Goal: Check status: Check status

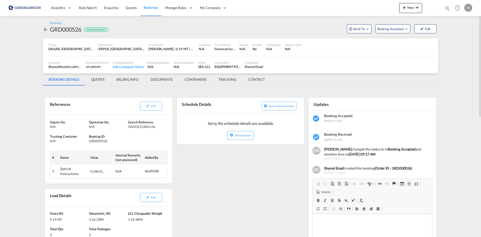
click at [46, 27] on md-icon "icon-arrow-left" at bounding box center [46, 30] width 6 height 6
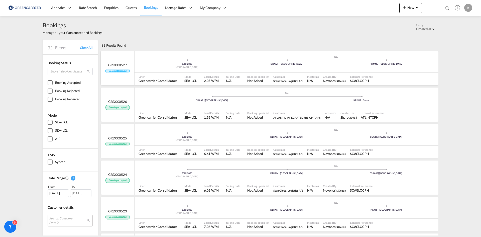
click at [158, 61] on ul "2880 | 2880 [GEOGRAPHIC_DATA] .a{fill:#aaa8ad;} .a{fill:#aaa8ad;} DKAAR | [GEOG…" at bounding box center [286, 61] width 299 height 3
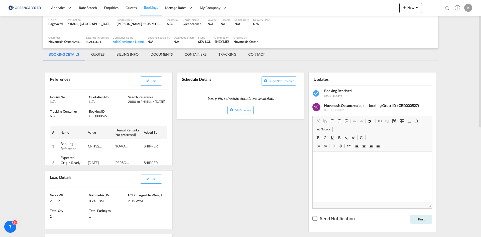
scroll to position [50, 0]
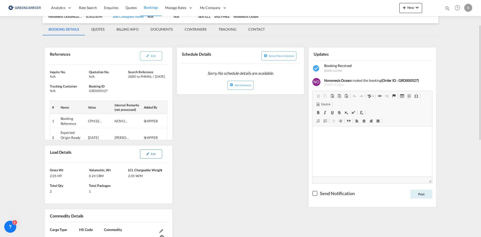
click at [151, 153] on button "Edit" at bounding box center [151, 153] width 22 height 9
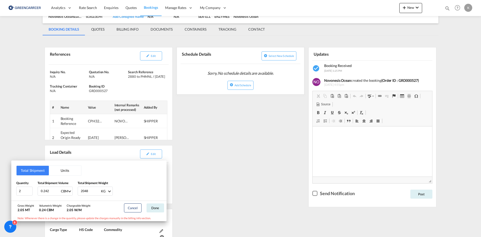
click at [283, 156] on div "Total Shipment Units Quantity 2 Total Shipment Volume 0.242 CBM CBM CFT Total S…" at bounding box center [240, 118] width 481 height 237
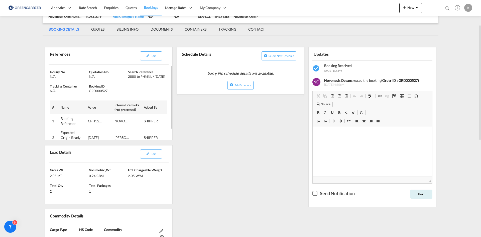
click at [99, 89] on div "GRD000527" at bounding box center [108, 90] width 38 height 5
copy div "GRD000527"
click at [143, 54] on button "Edit" at bounding box center [151, 55] width 22 height 9
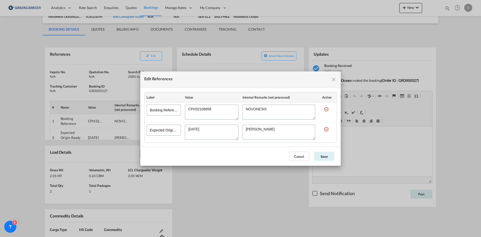
click at [197, 107] on textarea "Edit References" at bounding box center [212, 111] width 54 height 15
click at [297, 152] on button "Cancel" at bounding box center [299, 156] width 20 height 9
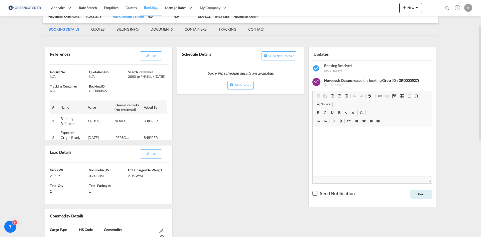
scroll to position [0, 0]
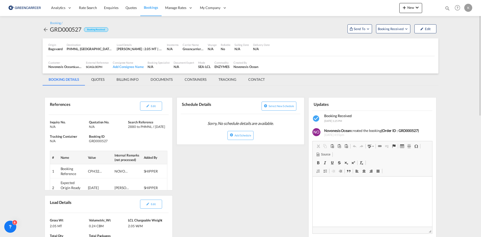
click at [397, 32] on button "Booking Received" at bounding box center [393, 28] width 34 height 9
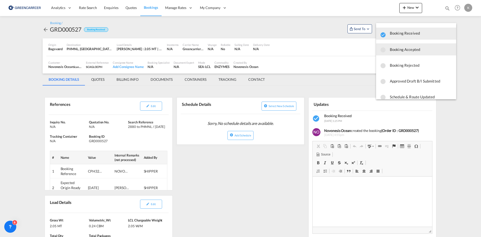
click at [397, 52] on span "Booking Accepted" at bounding box center [421, 49] width 62 height 9
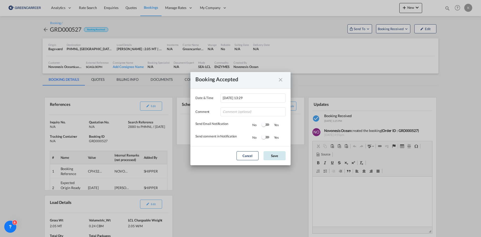
click at [278, 155] on button "Save" at bounding box center [275, 155] width 22 height 9
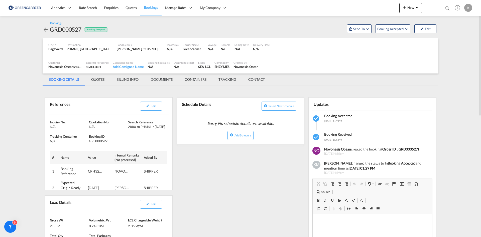
click at [44, 28] on md-icon "icon-arrow-left" at bounding box center [46, 30] width 6 height 6
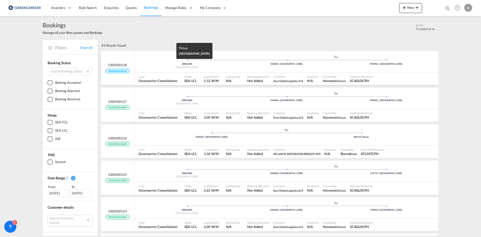
click at [207, 64] on div "2880 | 2880" at bounding box center [187, 63] width 100 height 3
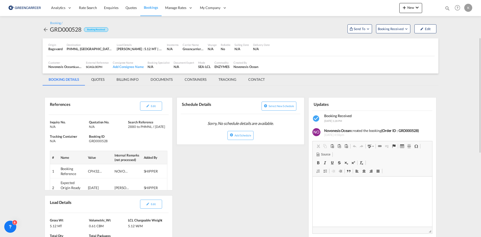
scroll to position [25, 0]
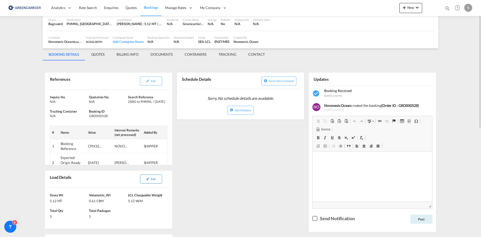
click at [156, 180] on button "Edit" at bounding box center [151, 178] width 22 height 9
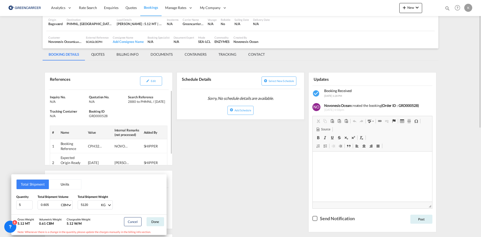
click at [105, 117] on div "Total Shipment Units Quantity 5 Total Shipment Volume 0.605 CBM CBM CFT Total S…" at bounding box center [240, 118] width 481 height 237
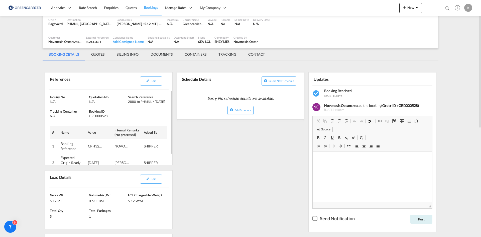
click at [103, 116] on div "GRD000528" at bounding box center [108, 116] width 38 height 5
copy div "GRD000528"
click at [145, 80] on button "Edit" at bounding box center [151, 80] width 22 height 9
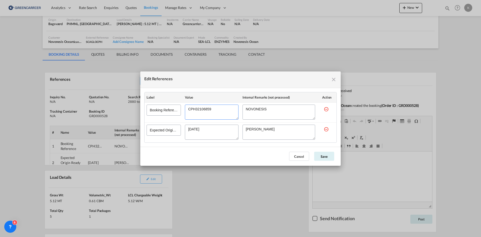
click at [200, 110] on textarea "Edit References" at bounding box center [212, 111] width 54 height 15
click at [200, 109] on textarea "Edit References" at bounding box center [212, 111] width 54 height 15
click at [199, 109] on textarea "Edit References" at bounding box center [212, 111] width 54 height 15
click at [301, 154] on button "Cancel" at bounding box center [299, 156] width 20 height 9
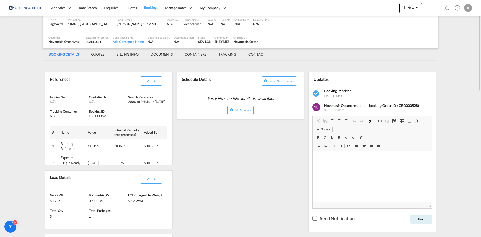
scroll to position [0, 0]
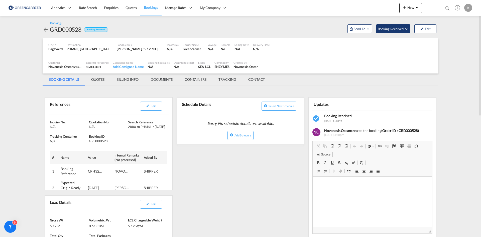
click at [400, 28] on span "Booking Received" at bounding box center [391, 28] width 26 height 5
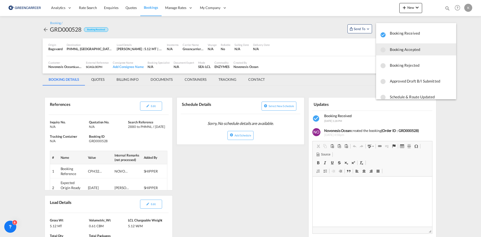
click at [399, 53] on span "Booking Accepted" at bounding box center [421, 49] width 62 height 9
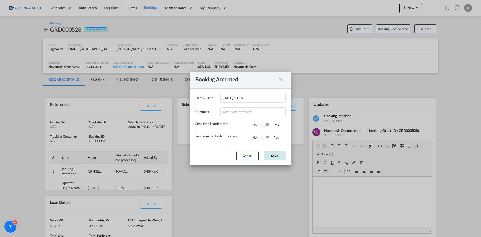
click at [275, 157] on button "Save" at bounding box center [275, 155] width 22 height 9
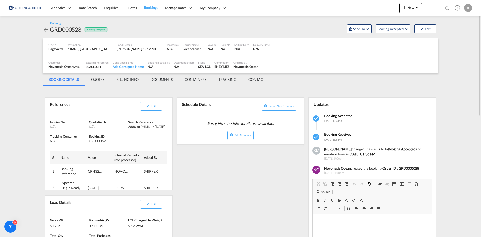
click at [47, 29] on md-icon "icon-arrow-left" at bounding box center [46, 30] width 6 height 6
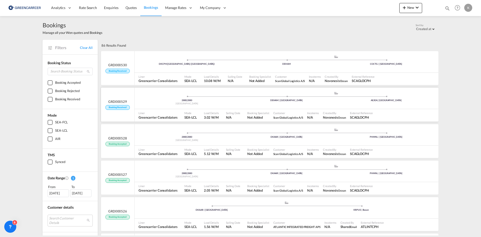
click at [272, 104] on div "2880 | 2880 [GEOGRAPHIC_DATA] .a{fill:#aaa8ad;} .a{fill:#aaa8ad;} DEHAM | [GEOG…" at bounding box center [287, 98] width 304 height 15
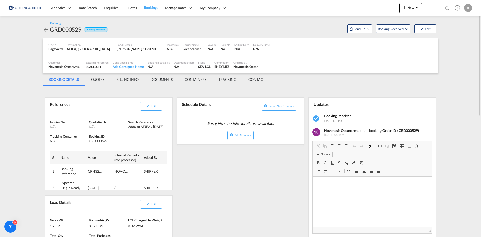
scroll to position [50, 0]
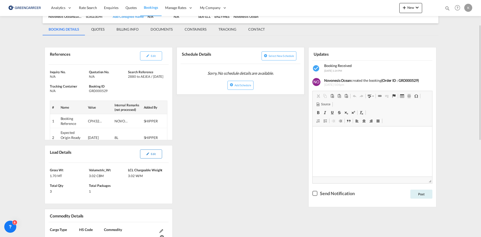
click at [150, 156] on button "Edit" at bounding box center [151, 153] width 22 height 9
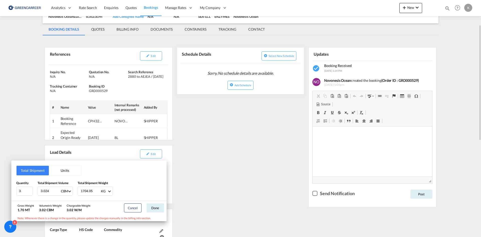
drag, startPoint x: 209, startPoint y: 125, endPoint x: 256, endPoint y: 156, distance: 55.7
click at [209, 125] on div "Total Shipment Units Quantity 3 Total Shipment Volume 3.024 CBM CBM CFT Total S…" at bounding box center [240, 118] width 481 height 237
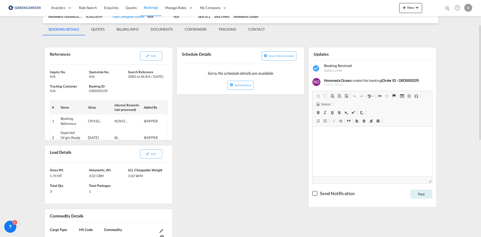
scroll to position [0, 0]
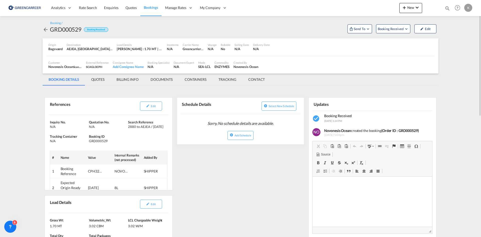
click at [45, 28] on md-icon "icon-arrow-left" at bounding box center [46, 30] width 6 height 6
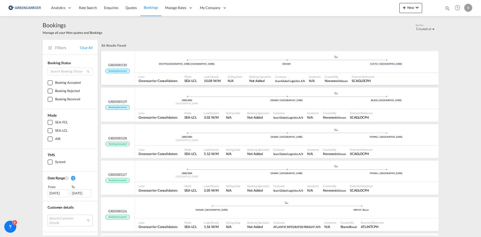
click at [217, 66] on div "DKCPH | [GEOGRAPHIC_DATA] (Kobenhavn) .a{fill:#aaa8ad;} .a{fill:#aaa8ad;} DEHAM…" at bounding box center [287, 62] width 304 height 15
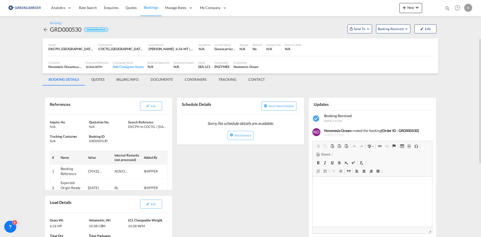
scroll to position [50, 0]
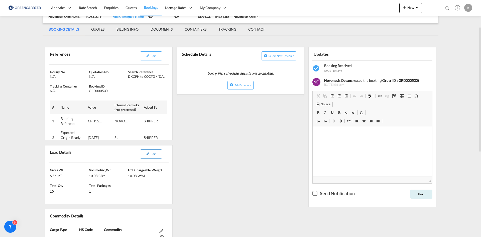
drag, startPoint x: 155, startPoint y: 156, endPoint x: 158, endPoint y: 156, distance: 2.6
click at [155, 156] on button "Edit" at bounding box center [151, 153] width 22 height 9
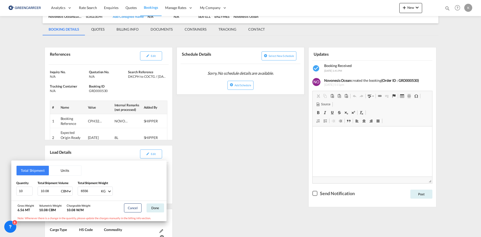
click at [244, 123] on div "Total Shipment Units Quantity 10 Total Shipment Volume 10.08 CBM CBM CFT Total …" at bounding box center [240, 118] width 481 height 237
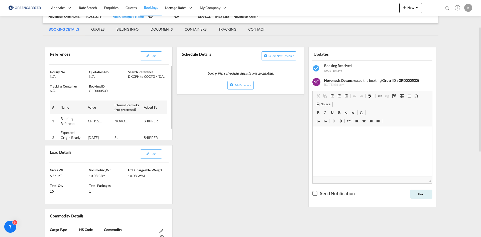
click at [104, 90] on div "GRD000530" at bounding box center [108, 90] width 38 height 5
copy div "GRD000530"
click at [151, 60] on button "Edit" at bounding box center [151, 55] width 22 height 9
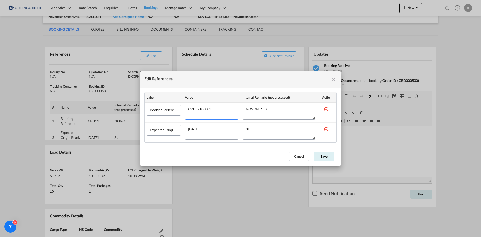
click at [200, 107] on textarea "Edit References" at bounding box center [212, 111] width 54 height 15
click at [300, 156] on button "Cancel" at bounding box center [299, 156] width 20 height 9
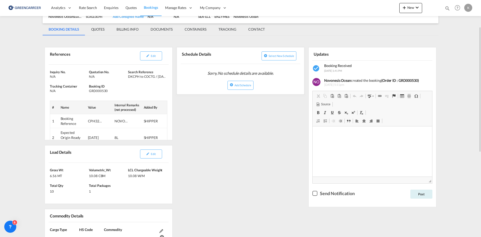
scroll to position [0, 0]
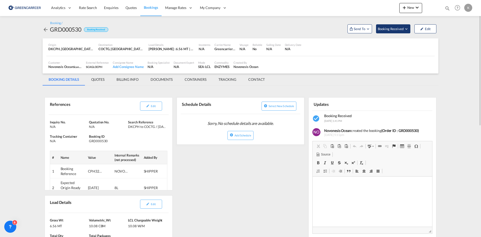
click at [399, 28] on span "Booking Received" at bounding box center [391, 28] width 26 height 5
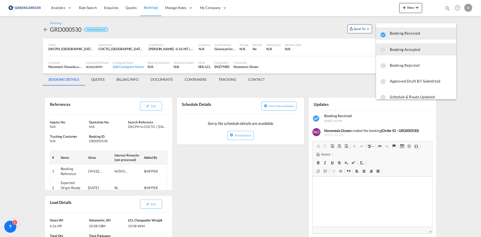
click at [396, 53] on span "Booking Accepted" at bounding box center [421, 49] width 62 height 9
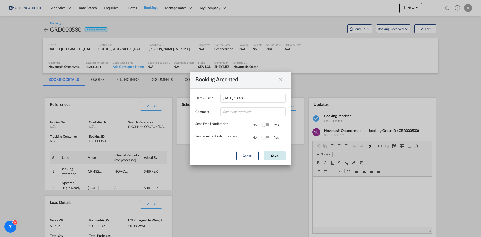
click at [279, 158] on button "Save" at bounding box center [275, 155] width 22 height 9
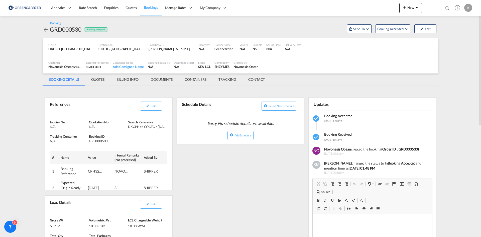
click at [46, 28] on md-icon "icon-arrow-left" at bounding box center [46, 30] width 6 height 6
